Goal: Information Seeking & Learning: Learn about a topic

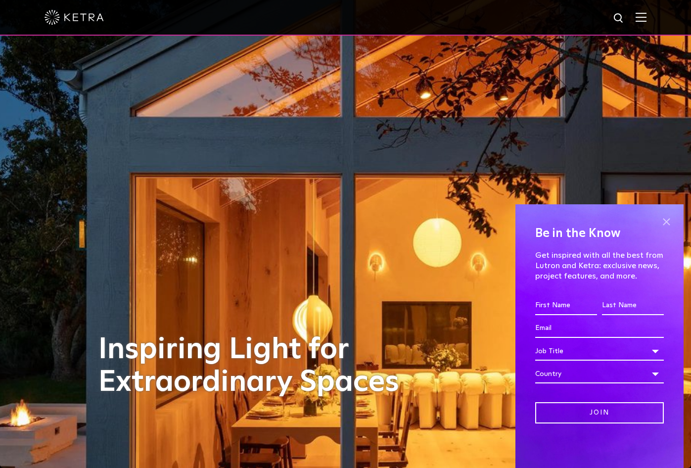
click at [665, 219] on span at bounding box center [666, 221] width 15 height 15
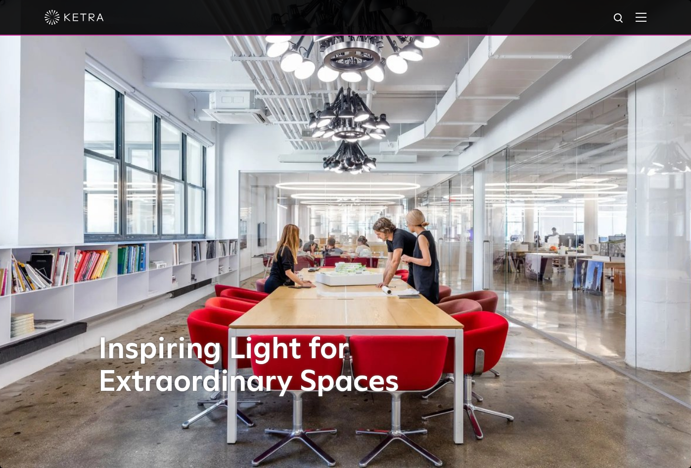
click at [647, 12] on div at bounding box center [346, 17] width 602 height 35
click at [647, 16] on img at bounding box center [641, 16] width 11 height 9
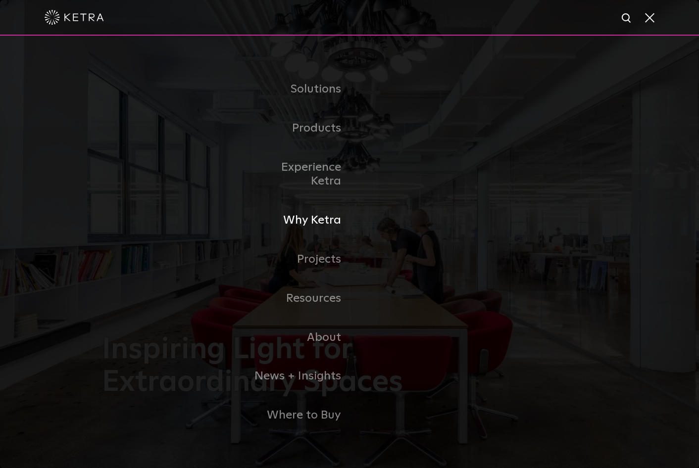
click at [325, 215] on link "Why Ketra" at bounding box center [298, 220] width 101 height 39
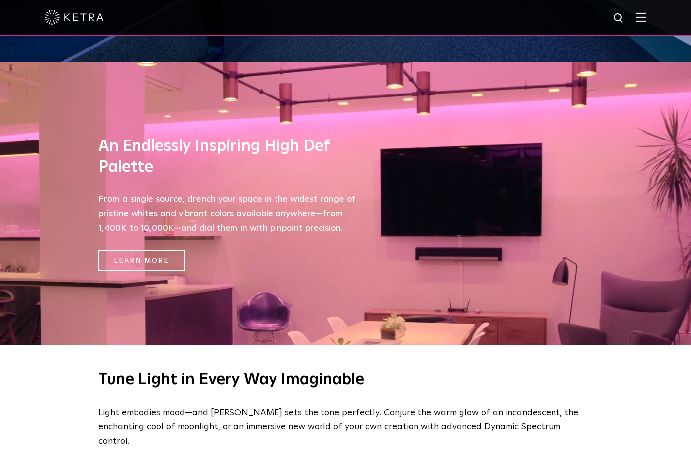
scroll to position [396, 0]
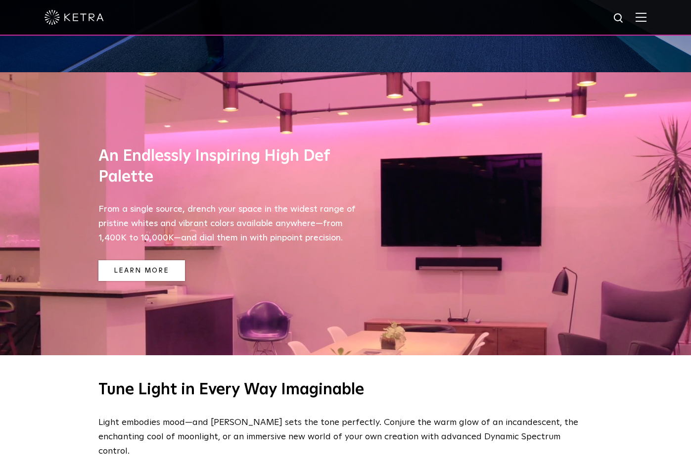
click at [147, 271] on link "Learn More" at bounding box center [141, 270] width 87 height 21
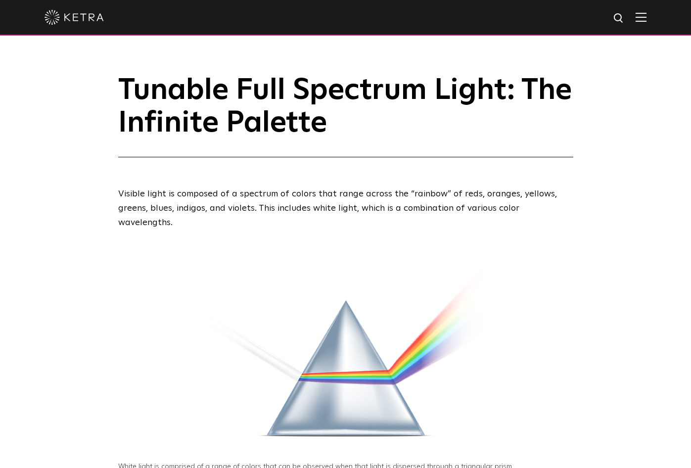
click at [647, 12] on div at bounding box center [346, 17] width 602 height 35
click at [647, 18] on img at bounding box center [641, 16] width 11 height 9
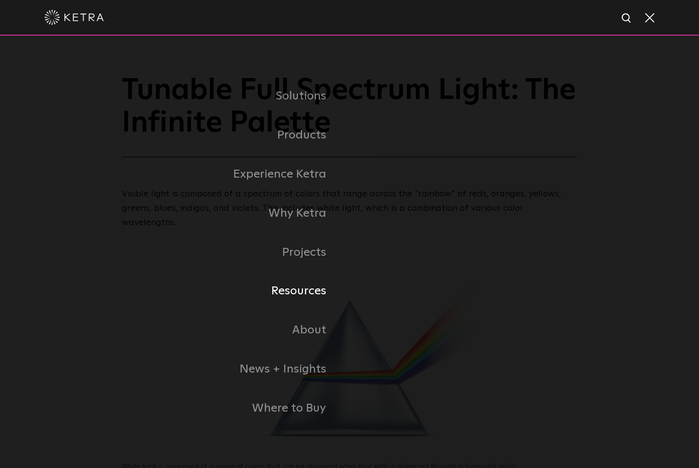
click at [301, 292] on link "Resources" at bounding box center [208, 291] width 282 height 39
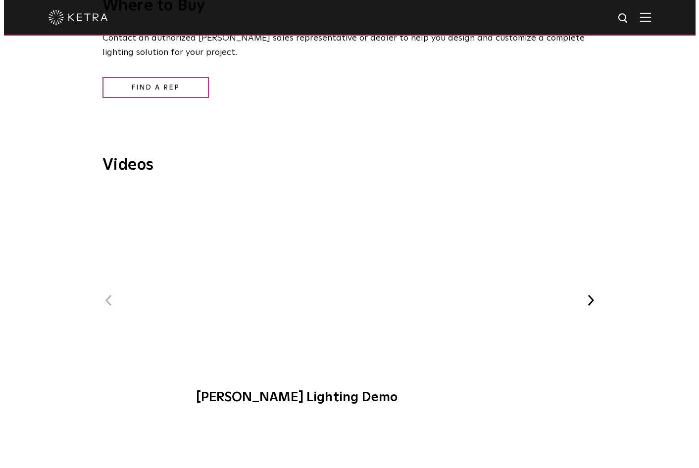
scroll to position [1187, 0]
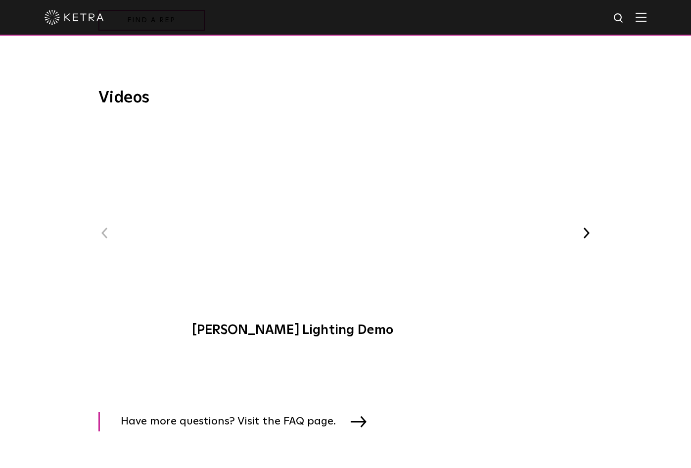
click at [345, 217] on span "[PERSON_NAME] Lighting Demo" at bounding box center [345, 235] width 333 height 225
